Goal: Task Accomplishment & Management: Manage account settings

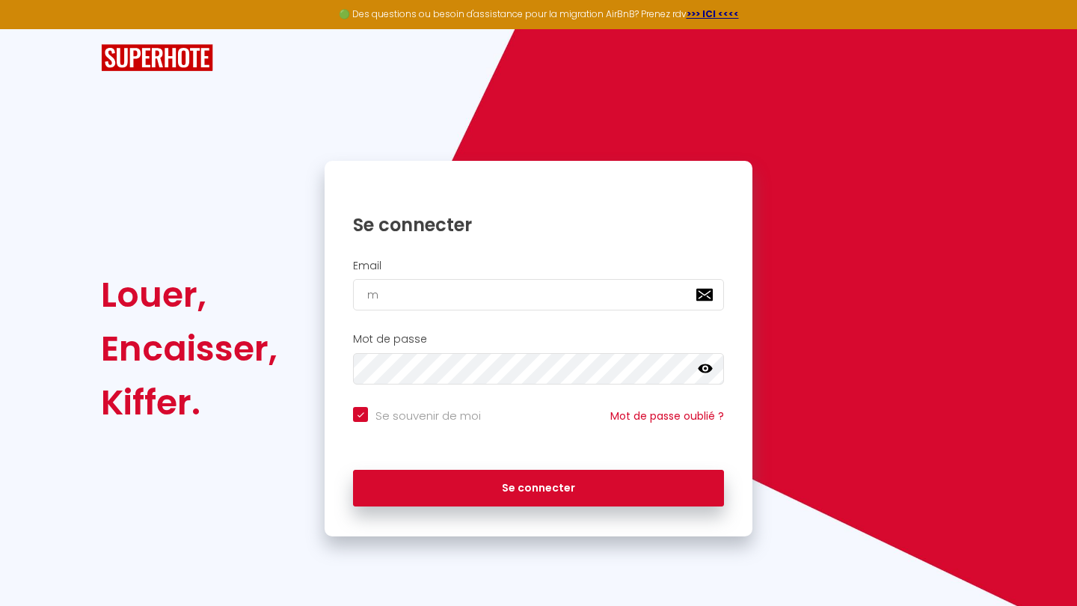
type input "mo"
checkbox input "true"
type input "monp"
checkbox input "true"
type input "monpie"
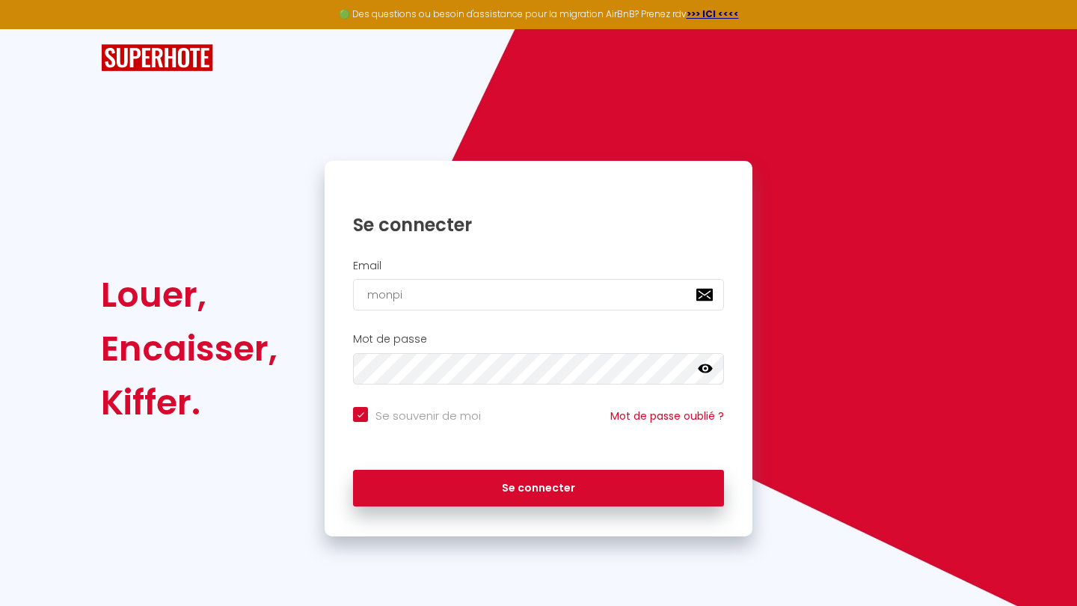
checkbox input "true"
type input "monpieda"
checkbox input "true"
type input "monpiedate"
checkbox input "true"
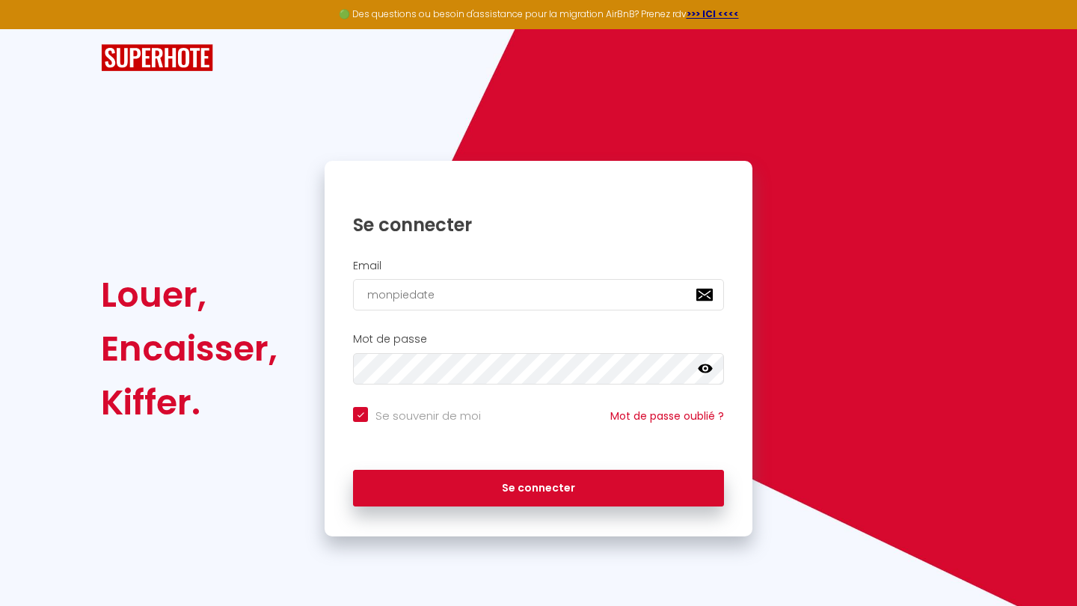
type input "monpiedater"
checkbox input "true"
type input "monpiedaterr"
checkbox input "true"
type input "monpiedaterre"
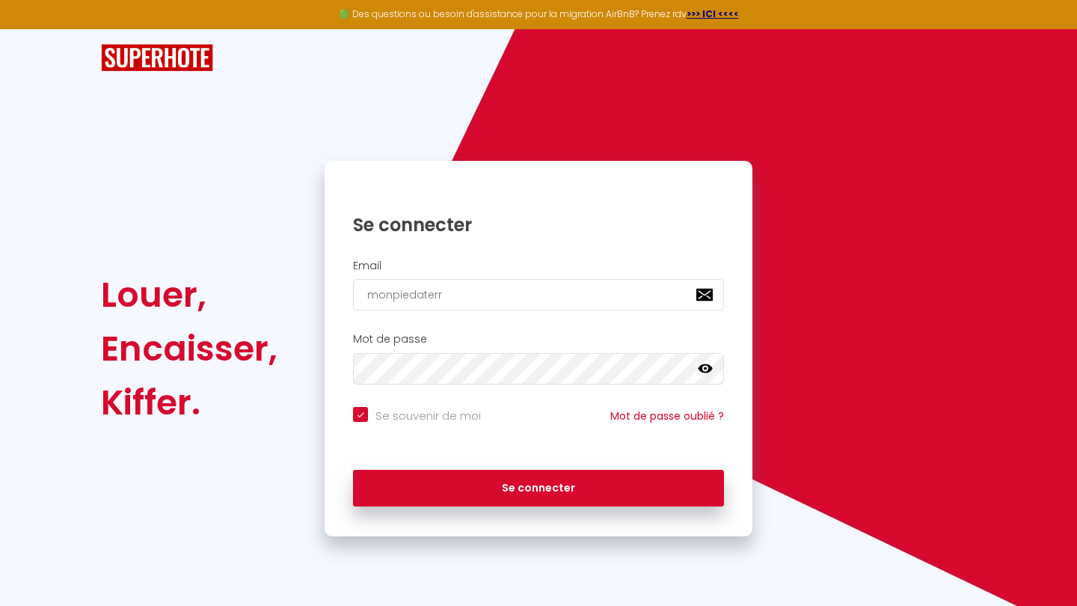
checkbox input "true"
type input "monpiedaterre8"
checkbox input "true"
type input "monpiedaterre83"
checkbox input "true"
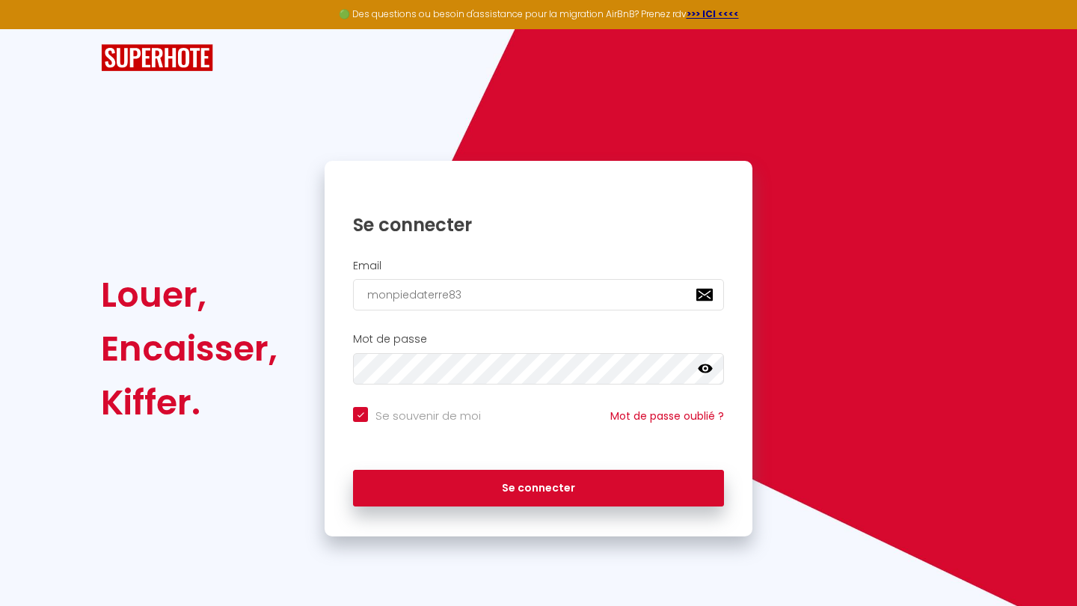
type input "monpiedaterre83@"
checkbox input "true"
type input "monpiedaterre83@g"
checkbox input "true"
type input "monpiedaterre83@gm"
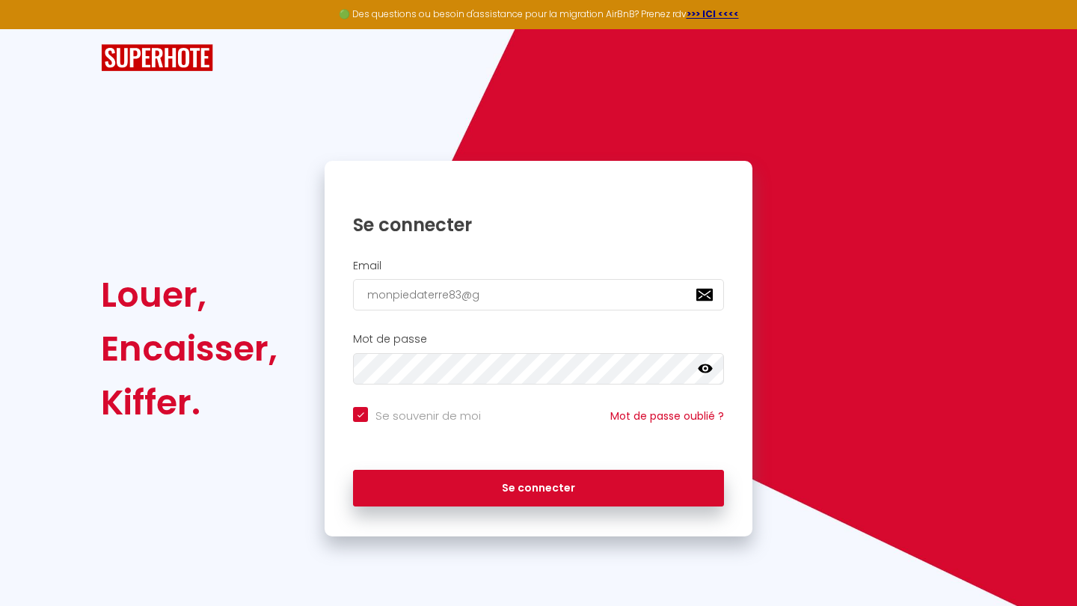
checkbox input "true"
type input "monpiedaterre83@gma"
checkbox input "true"
type input "monpiedaterre83@gmai"
checkbox input "true"
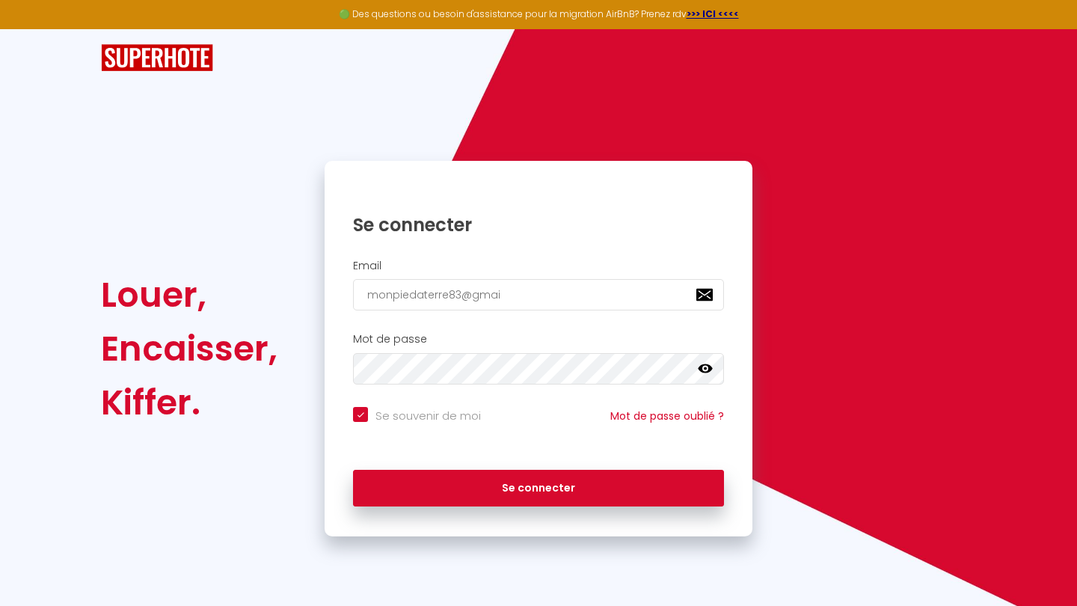
type input "[EMAIL_ADDRESS]"
checkbox input "true"
type input "[EMAIL_ADDRESS]."
checkbox input "true"
type input "monpiedaterre83@gmail.c"
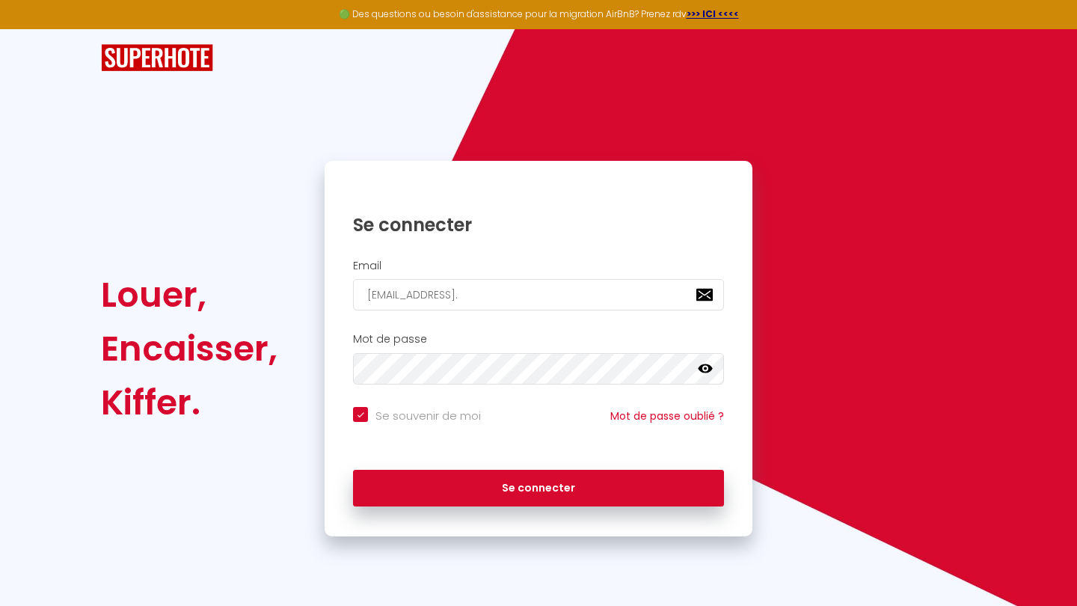
checkbox input "true"
type input "[EMAIL_ADDRESS][DOMAIN_NAME]"
checkbox input "true"
type input "[EMAIL_ADDRESS][DOMAIN_NAME]"
checkbox input "true"
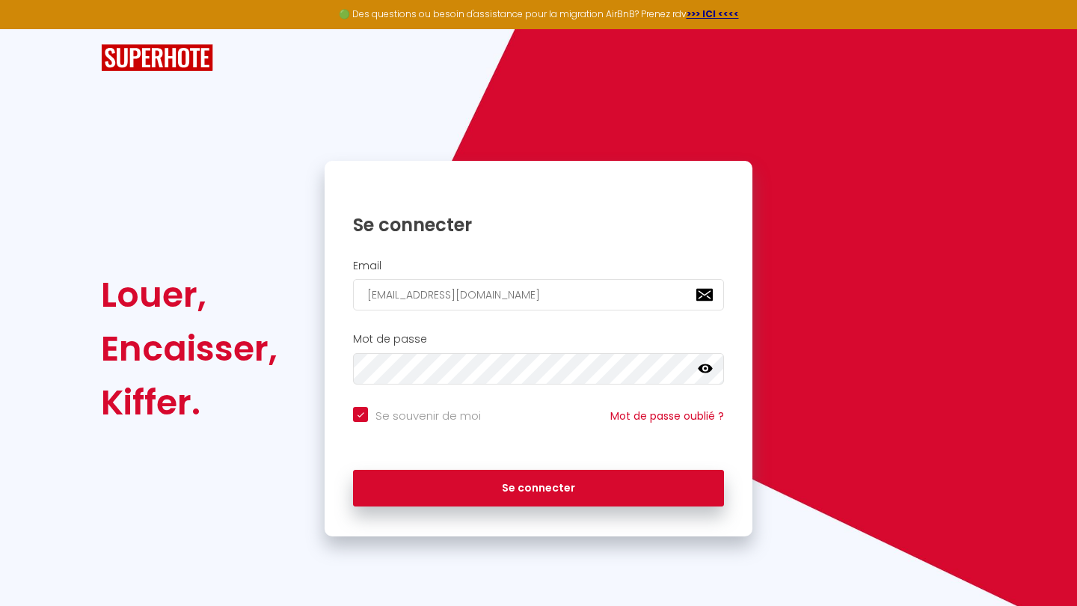
type input "[EMAIL_ADDRESS][DOMAIN_NAME]"
click at [539, 485] on button "Se connecter" at bounding box center [538, 488] width 371 height 37
checkbox input "true"
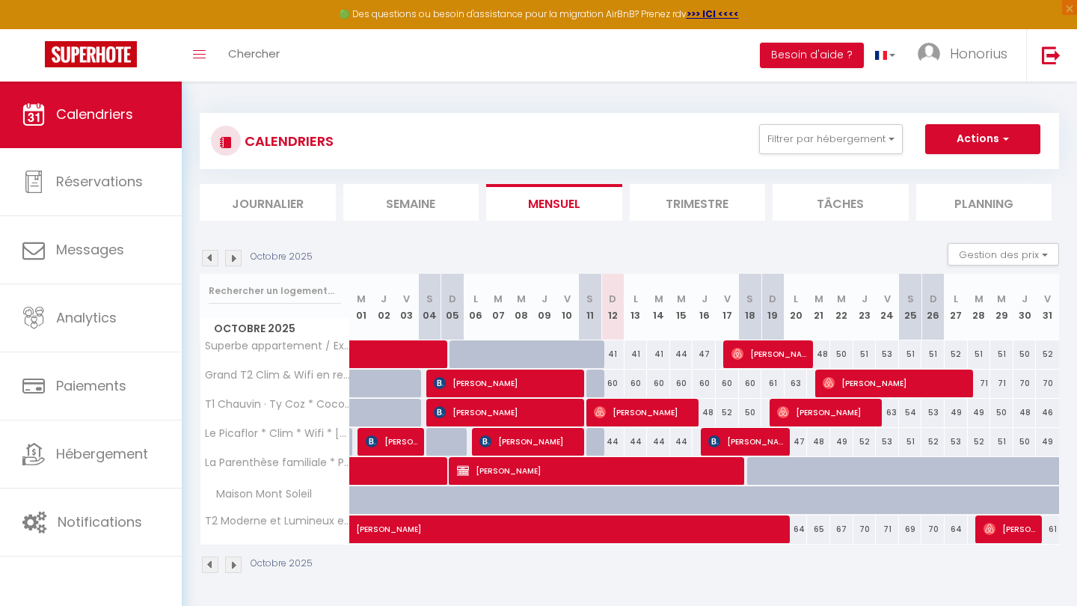
click at [671, 203] on li "Trimestre" at bounding box center [698, 202] width 136 height 37
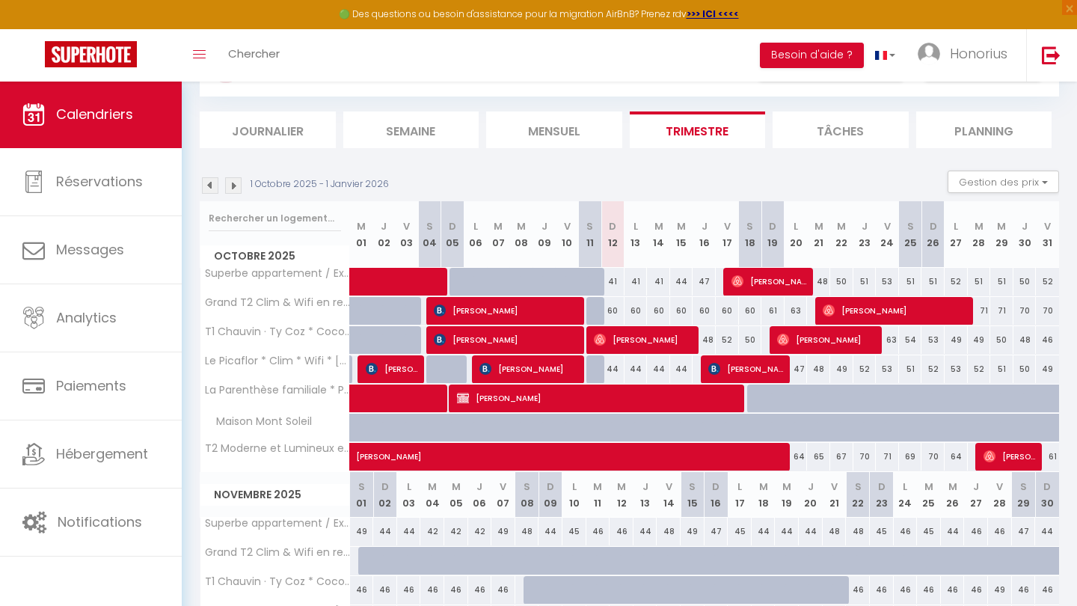
scroll to position [68, 0]
